Goal: Check status

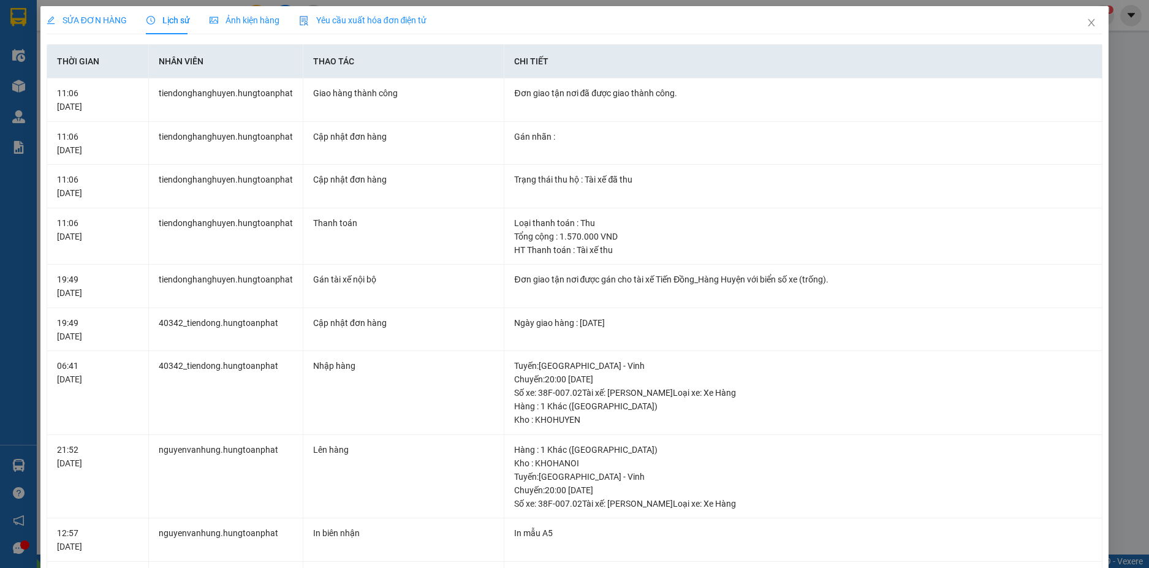
click at [245, 567] on img at bounding box center [241, 575] width 7 height 7
click at [1086, 23] on icon "close" at bounding box center [1091, 23] width 10 height 10
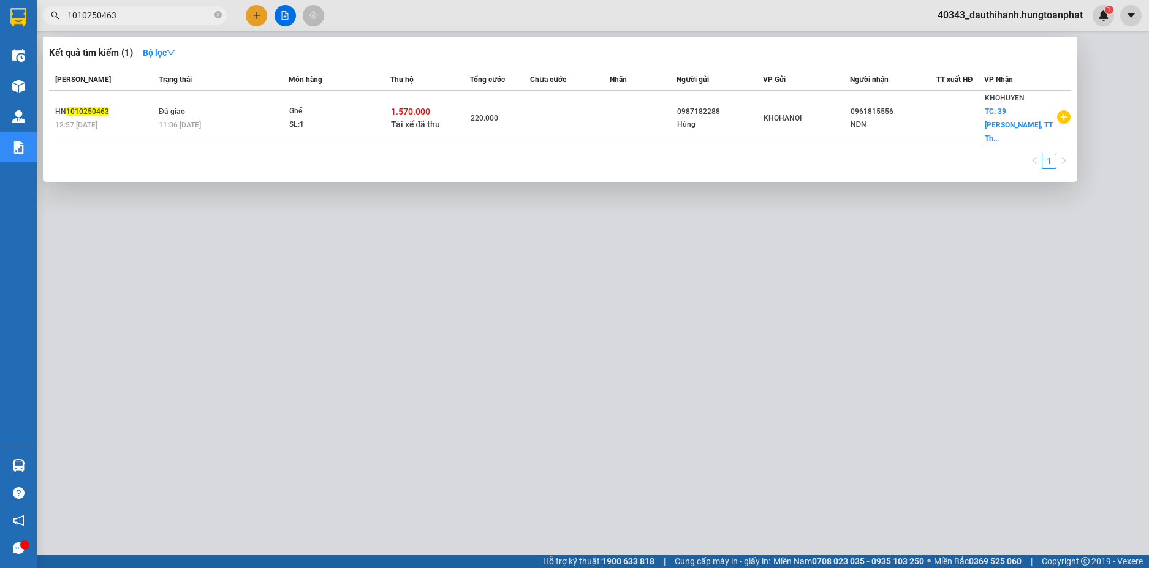
drag, startPoint x: 148, startPoint y: 16, endPoint x: 21, endPoint y: 18, distance: 126.8
click at [3, 18] on section "Kết quả tìm kiếm ( 1 ) Bộ lọc Mã ĐH Trạng thái Món hàng Thu hộ Tổng cước Chưa c…" at bounding box center [574, 284] width 1149 height 568
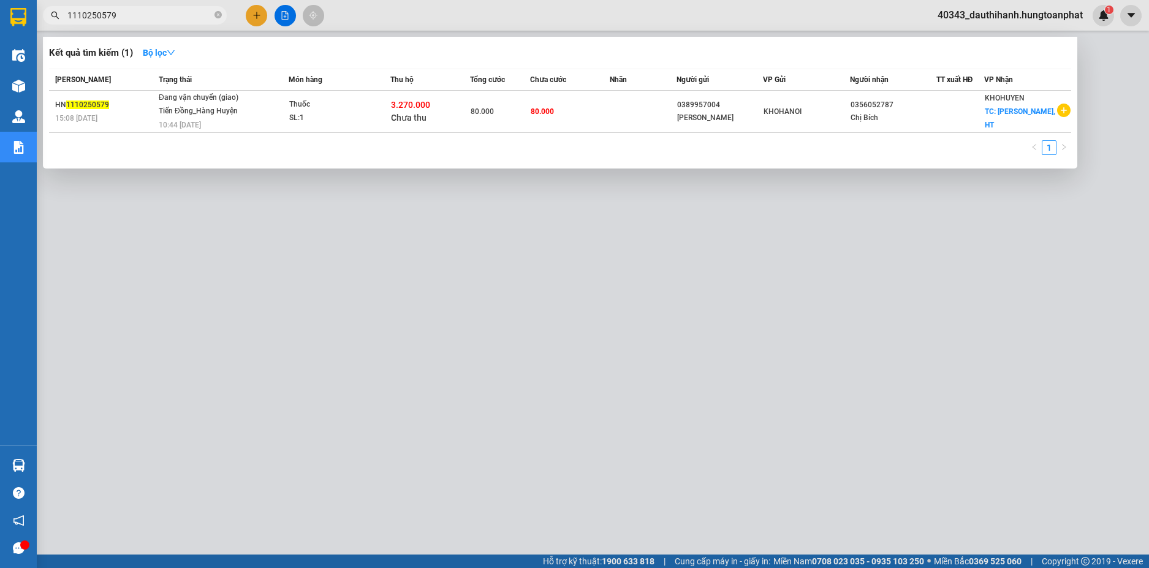
drag, startPoint x: 75, startPoint y: 17, endPoint x: 62, endPoint y: 17, distance: 13.5
click at [62, 17] on span "1110250579" at bounding box center [135, 15] width 184 height 18
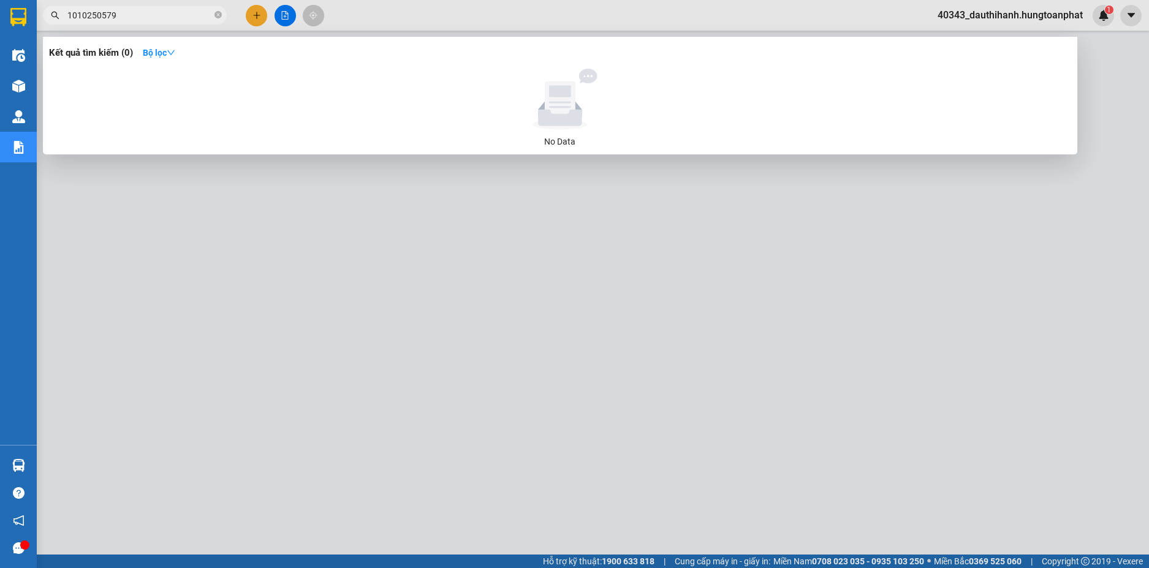
drag, startPoint x: 126, startPoint y: 17, endPoint x: 106, endPoint y: 16, distance: 20.3
click at [106, 16] on input "1010250579" at bounding box center [139, 15] width 145 height 13
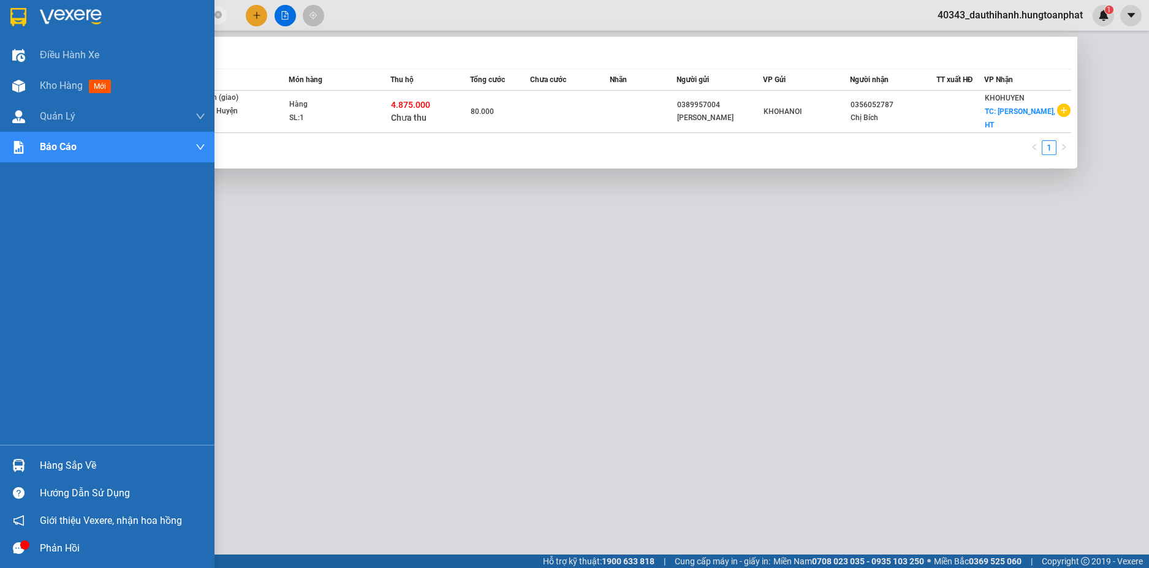
drag, startPoint x: 140, startPoint y: 18, endPoint x: 2, endPoint y: 17, distance: 137.3
click at [2, 17] on section "Kết quả tìm kiếm ( 1 ) Bộ lọc Mã ĐH Trạng thái Món hàng Thu hộ Tổng cước Chưa c…" at bounding box center [574, 284] width 1149 height 568
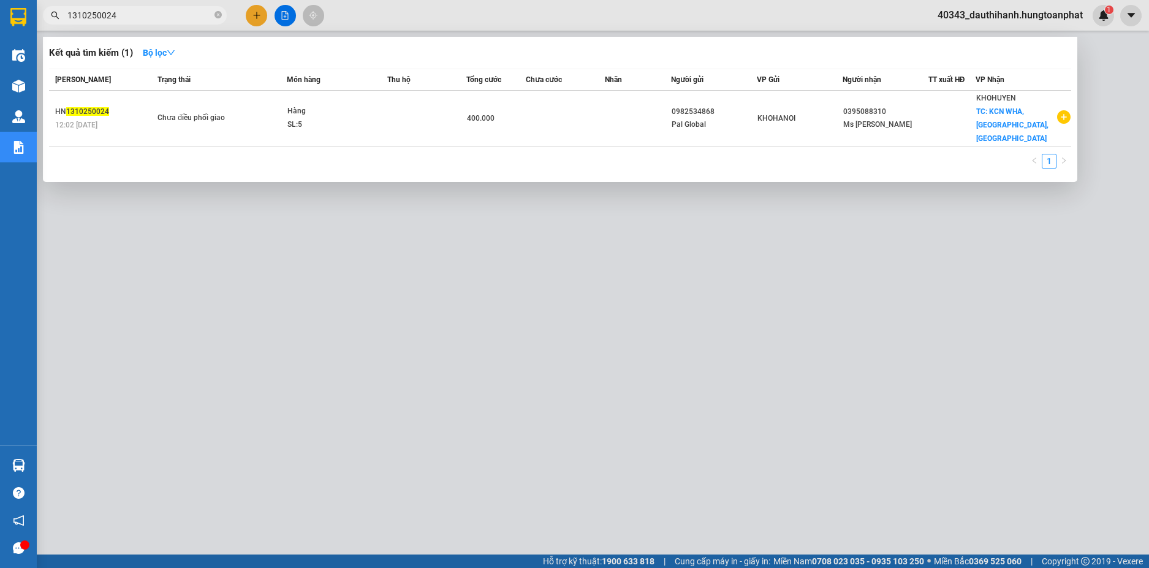
type input "1310250024"
click at [778, 312] on div at bounding box center [574, 284] width 1149 height 568
